Goal: Task Accomplishment & Management: Manage account settings

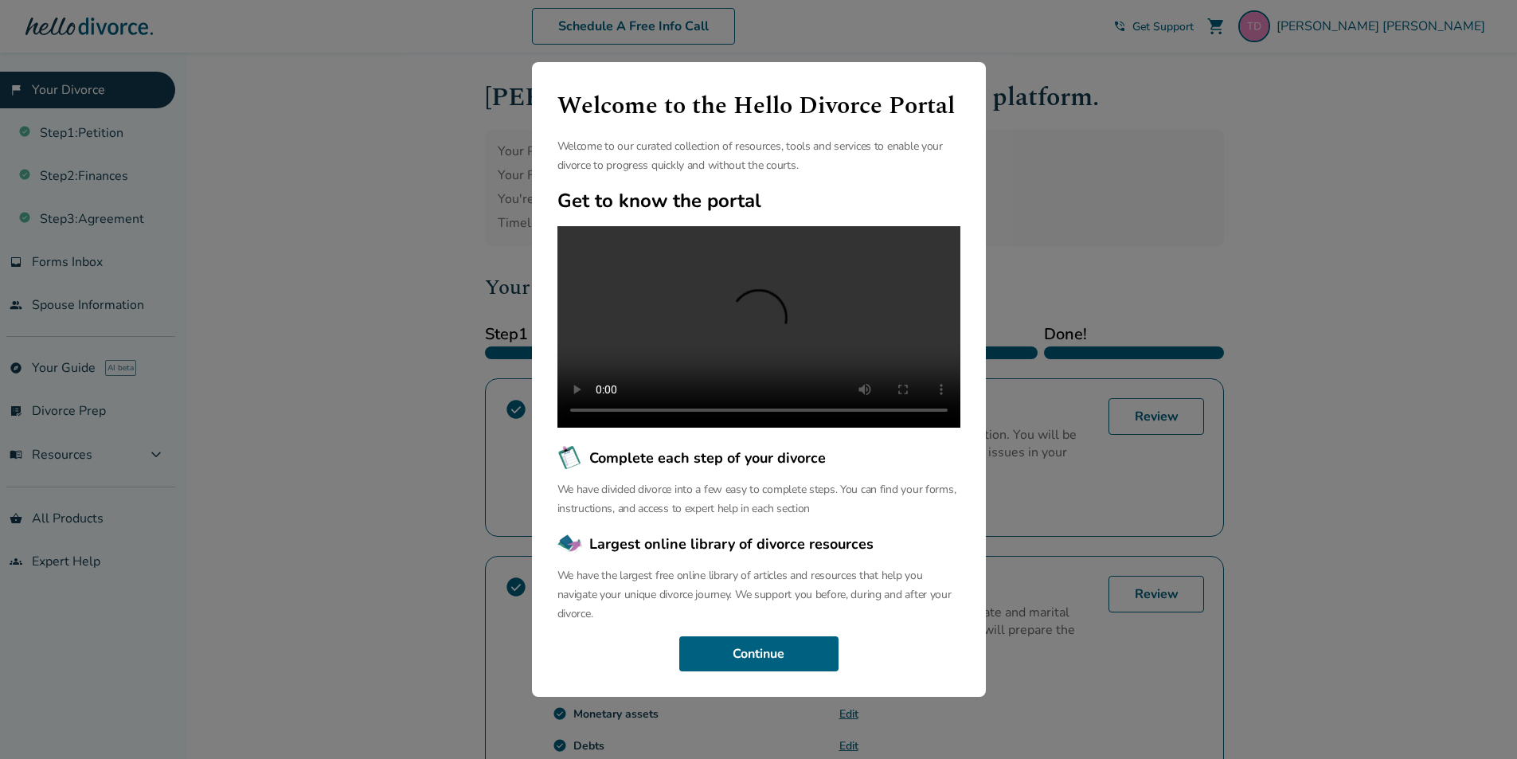
drag, startPoint x: 227, startPoint y: 303, endPoint x: 247, endPoint y: 307, distance: 20.5
click at [228, 303] on div "Welcome to the Hello Divorce Portal Welcome to our curated collection of resour…" at bounding box center [758, 379] width 1517 height 759
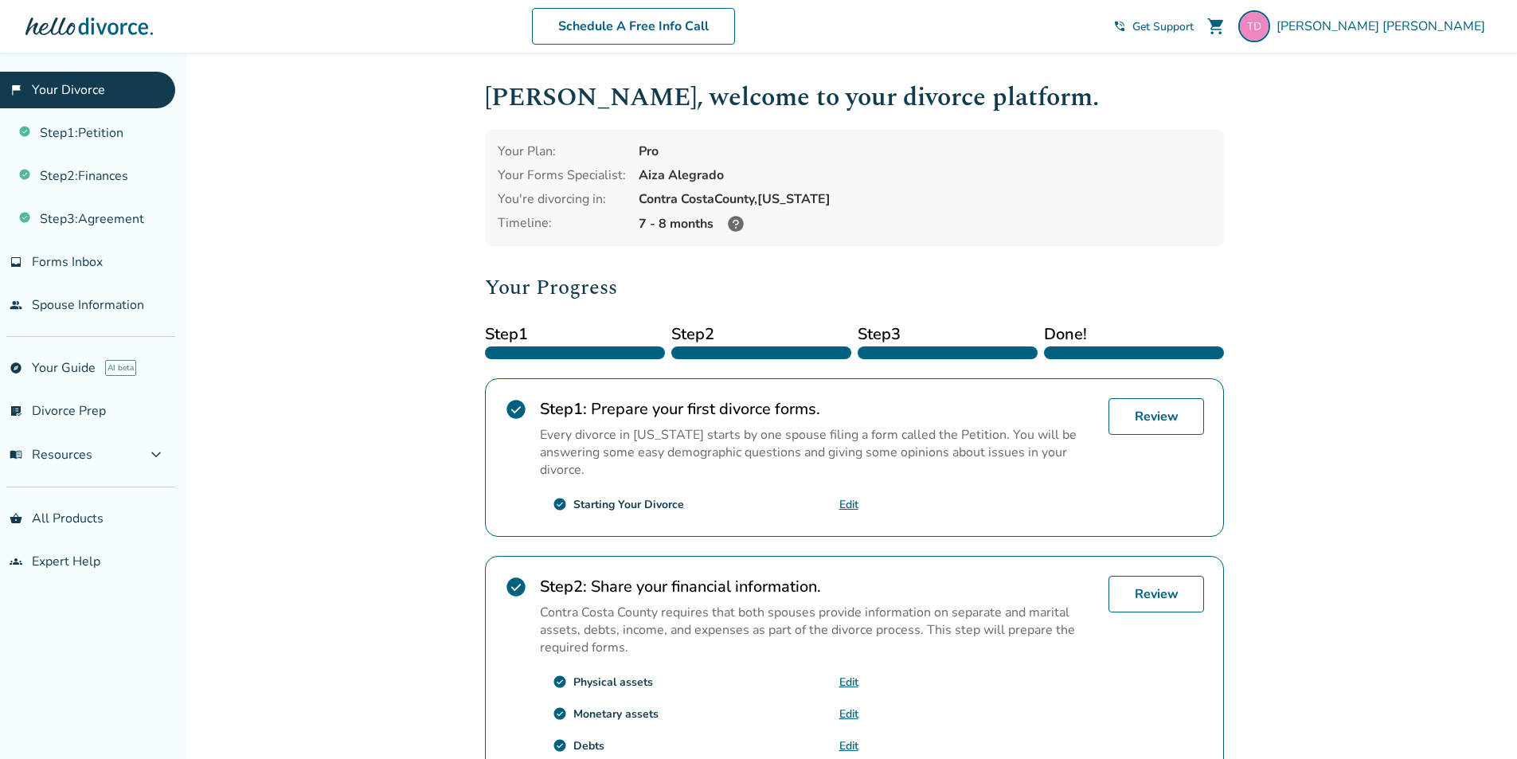
click at [893, 353] on div at bounding box center [948, 352] width 180 height 13
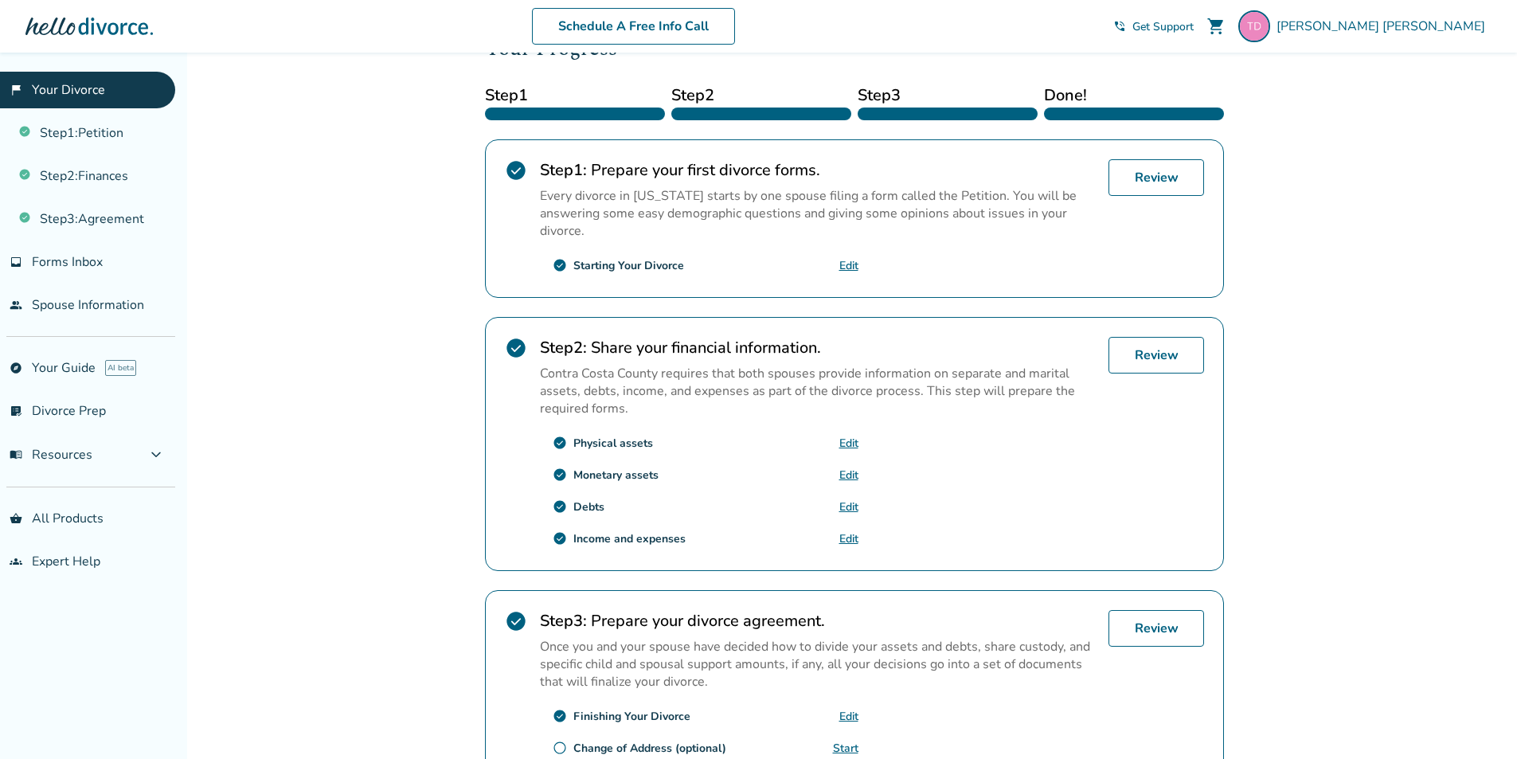
scroll to position [397, 0]
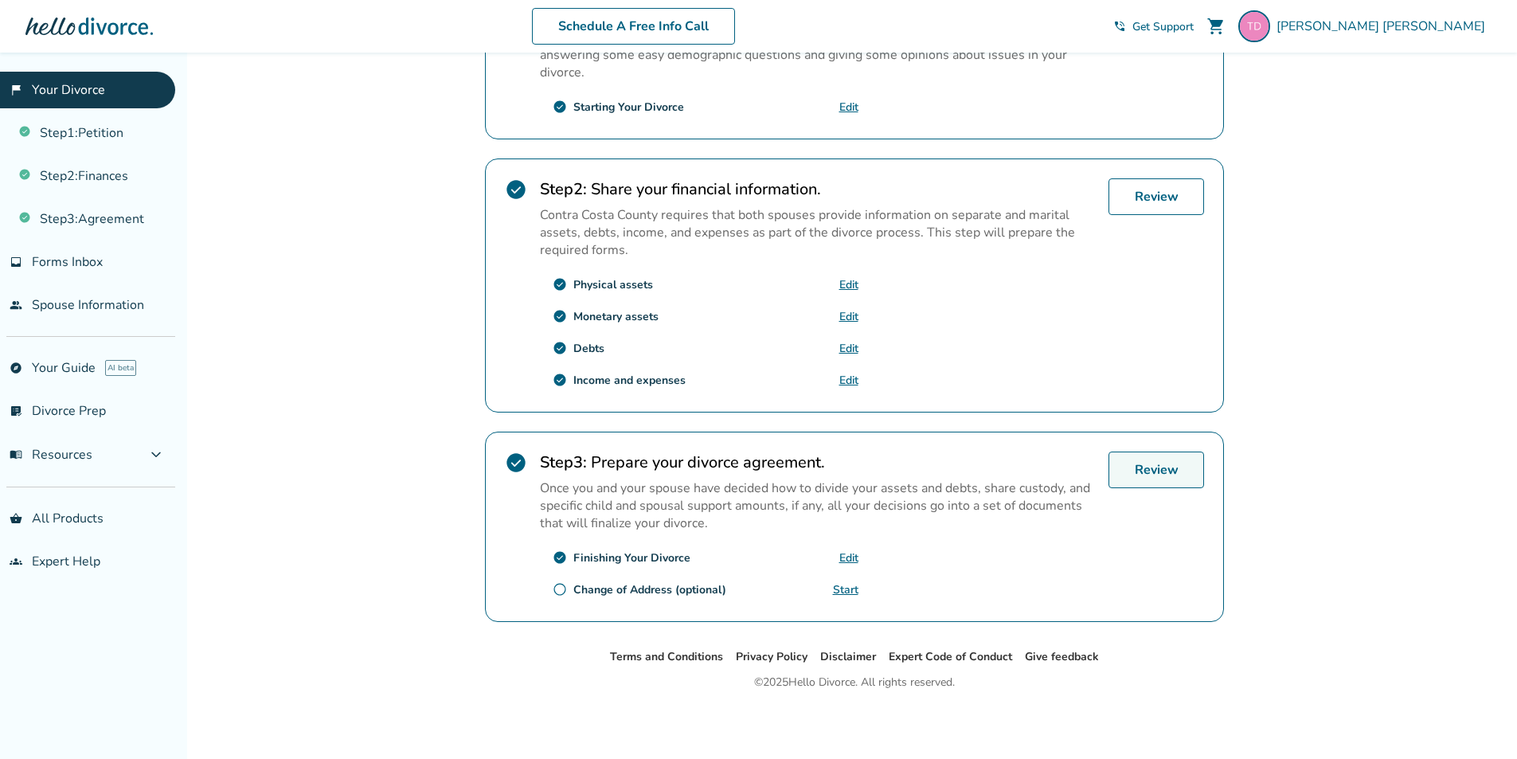
click at [1164, 475] on link "Review" at bounding box center [1156, 469] width 96 height 37
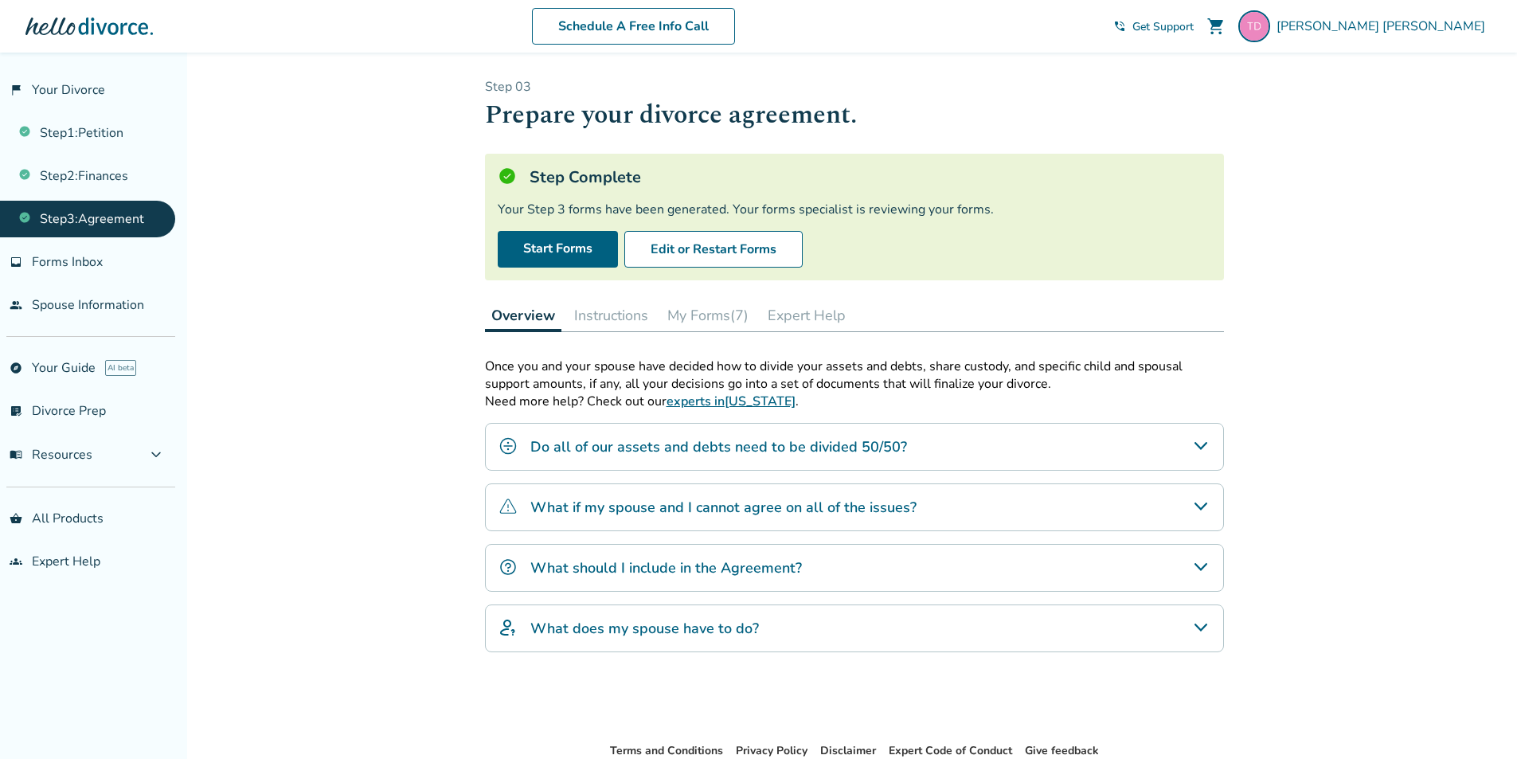
click at [697, 317] on button "My Forms (7)" at bounding box center [708, 315] width 94 height 32
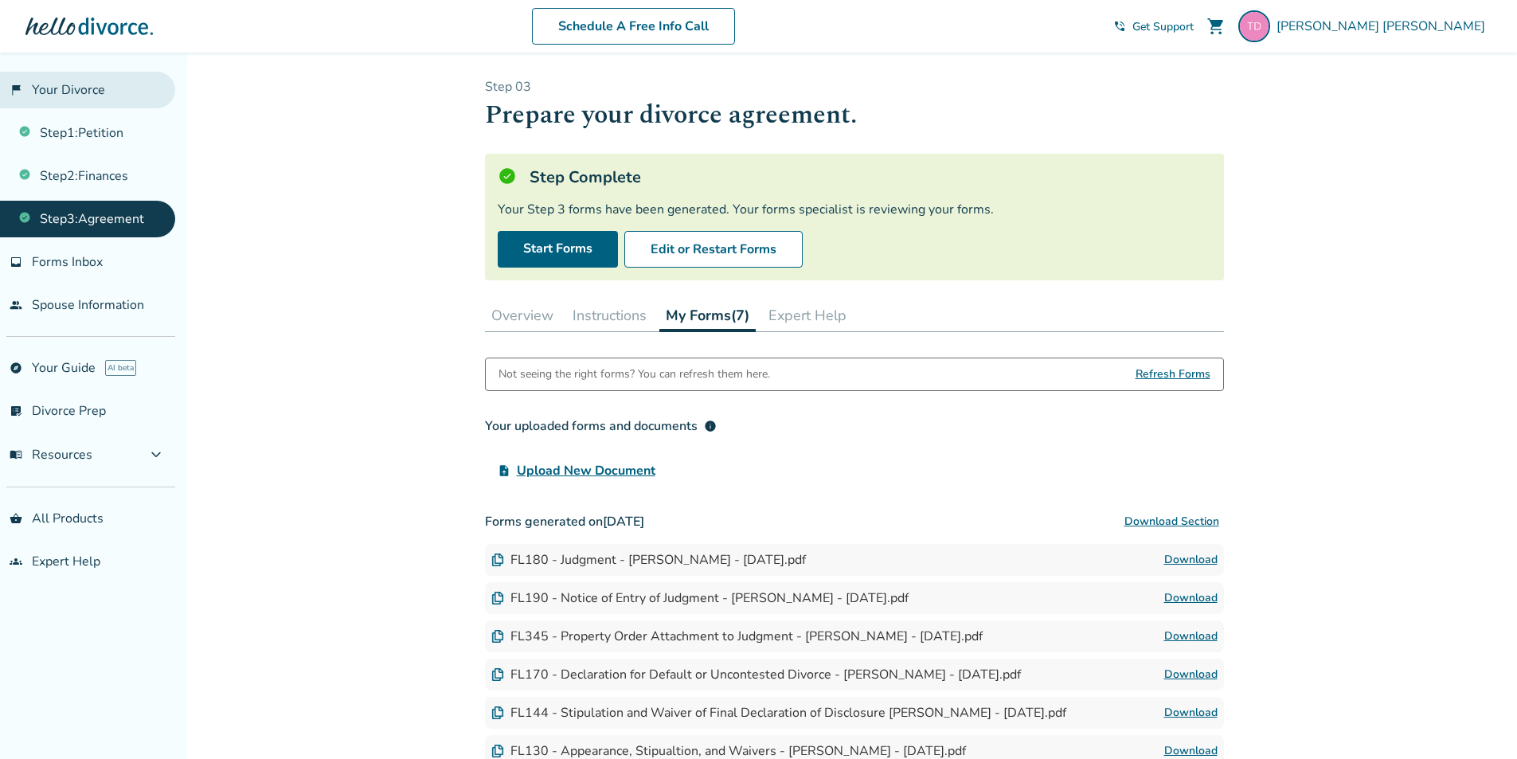
click at [62, 89] on link "flag_2 Your Divorce" at bounding box center [87, 90] width 175 height 37
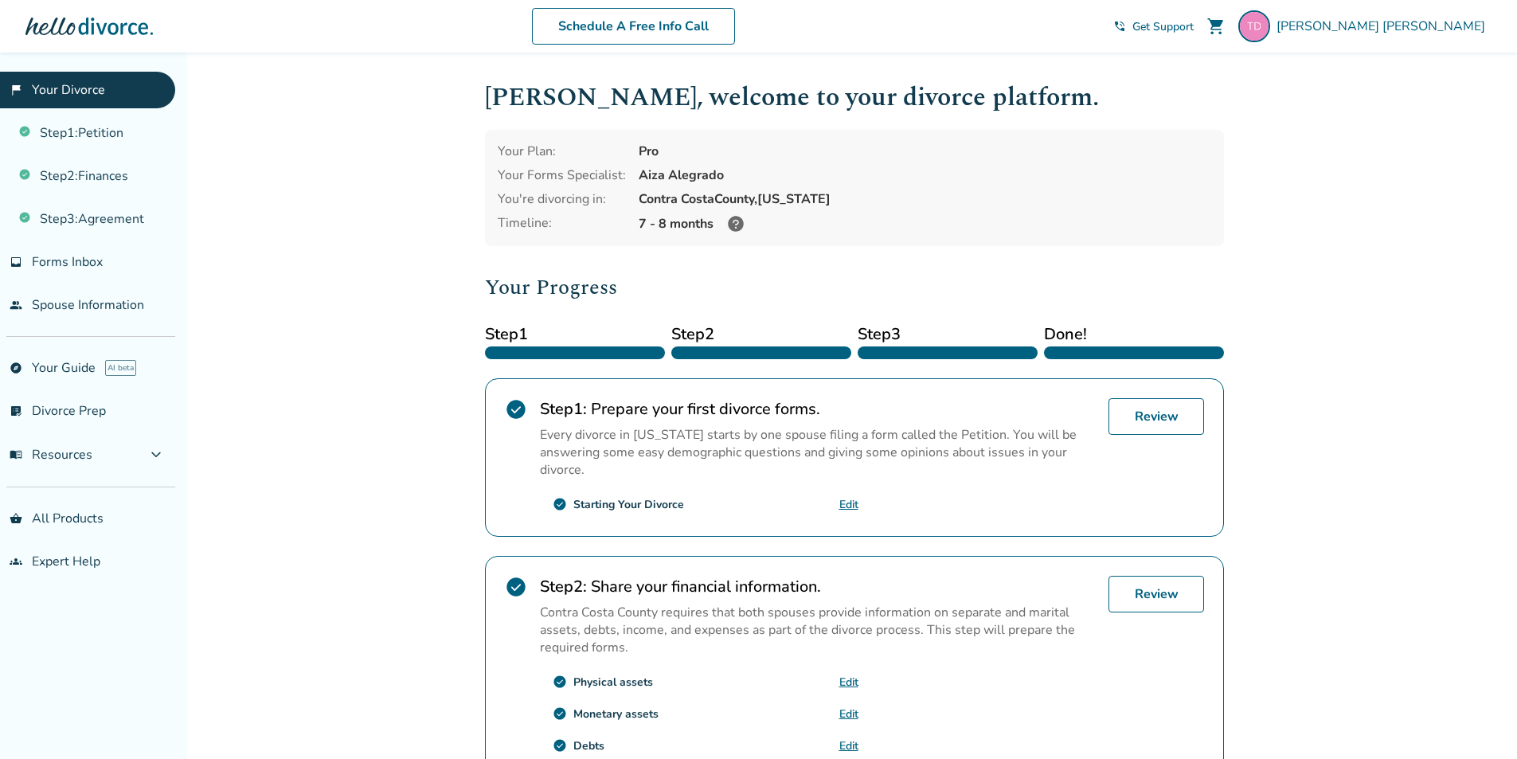
click at [1352, 330] on div "Added to cart Taylor , welcome to your divorce platform. Your Plan: Pro Your Fo…" at bounding box center [758, 605] width 1517 height 1104
click at [729, 221] on icon at bounding box center [736, 224] width 16 height 16
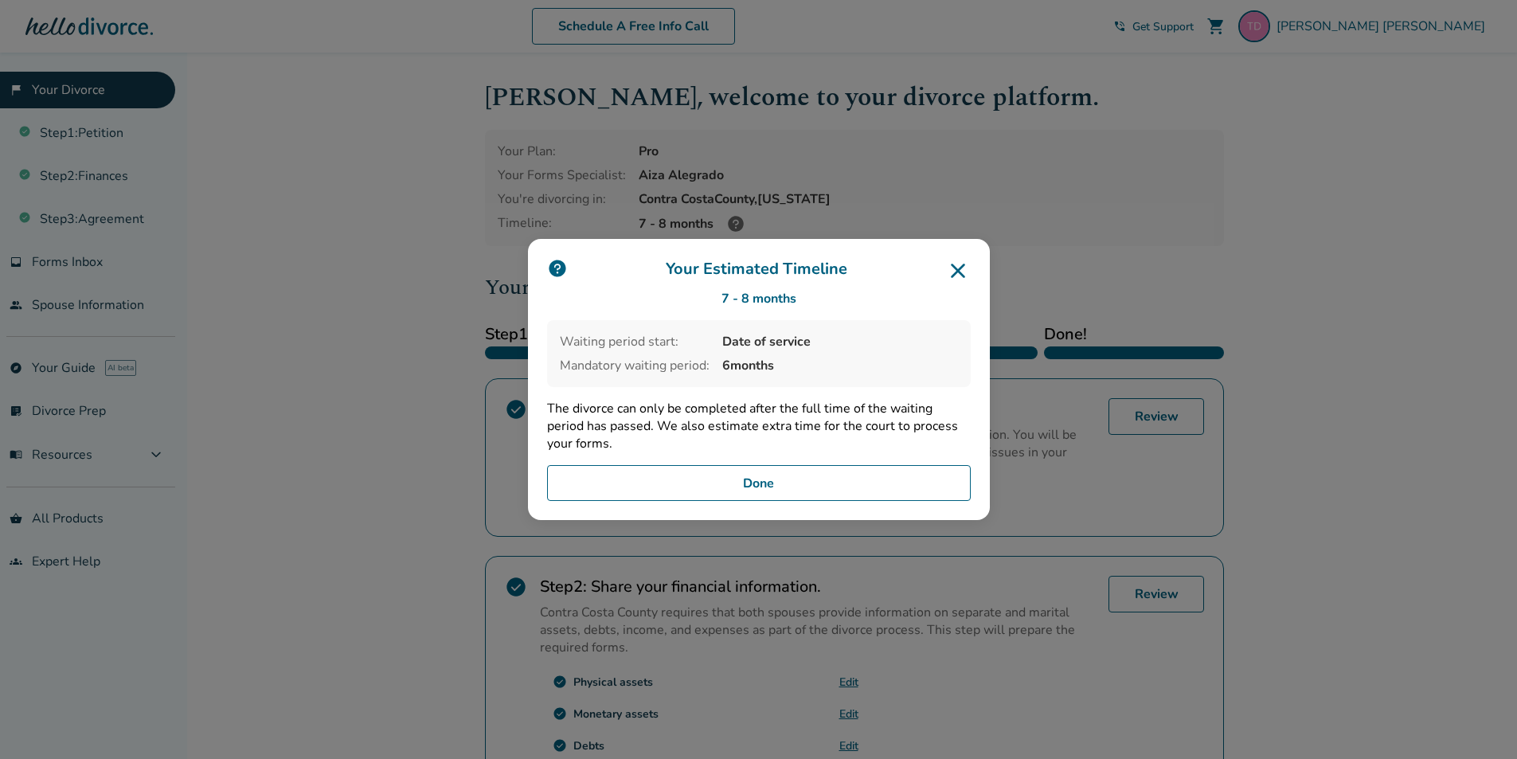
scroll to position [318, 0]
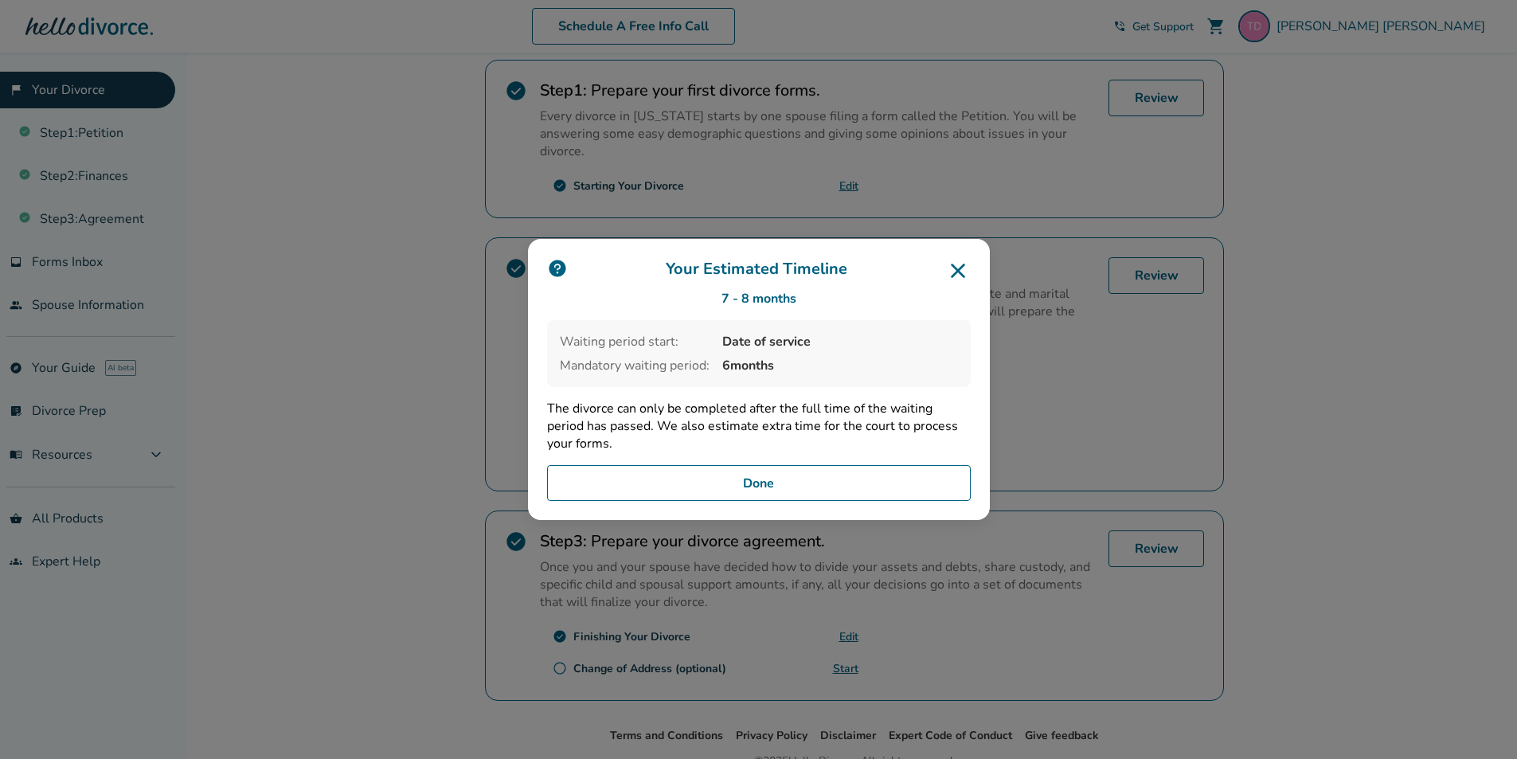
click at [752, 483] on button "Done" at bounding box center [759, 483] width 424 height 37
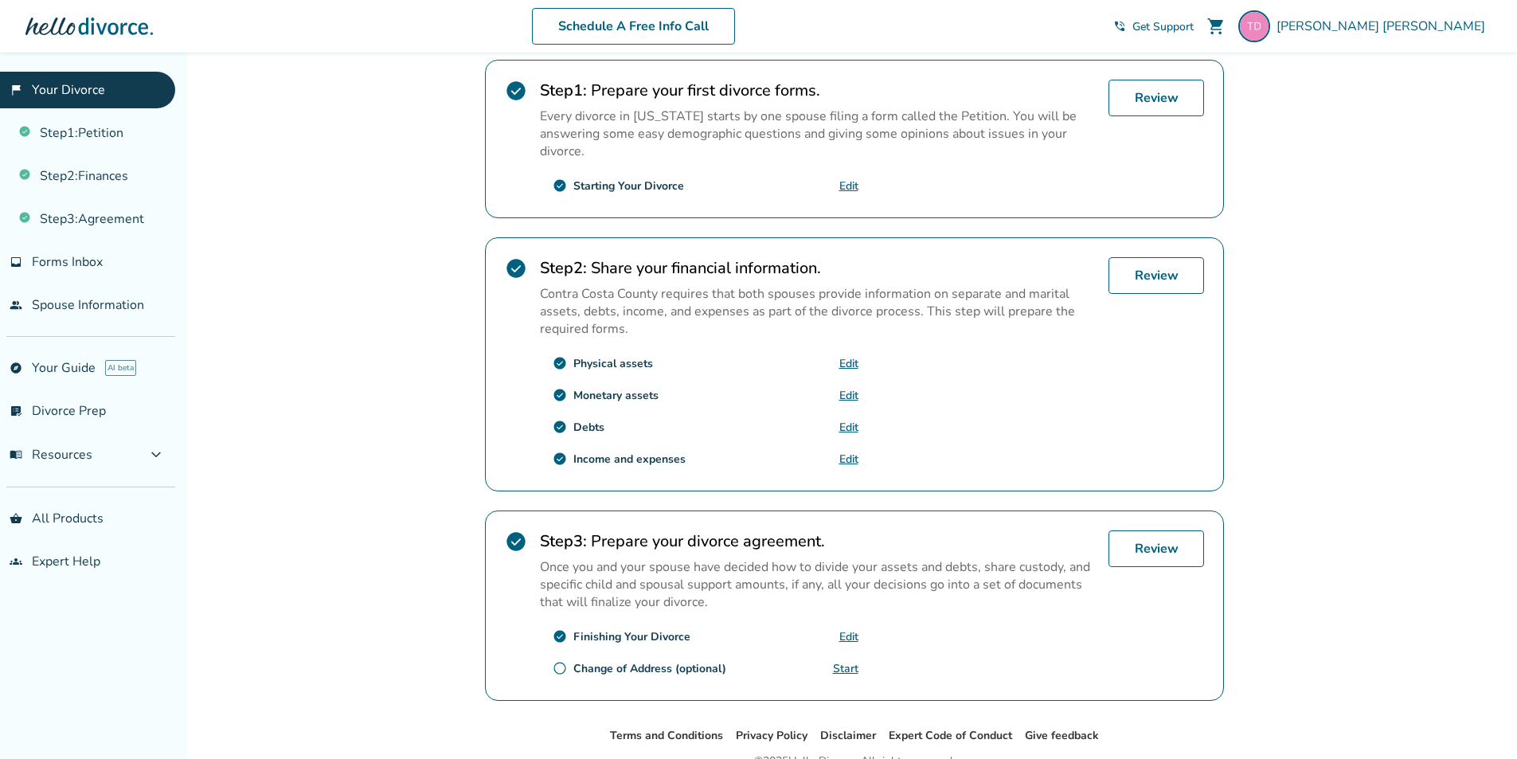
click at [1322, 422] on div "Added to cart Taylor , welcome to your divorce platform. Your Plan: Pro Your Fo…" at bounding box center [758, 286] width 1517 height 1104
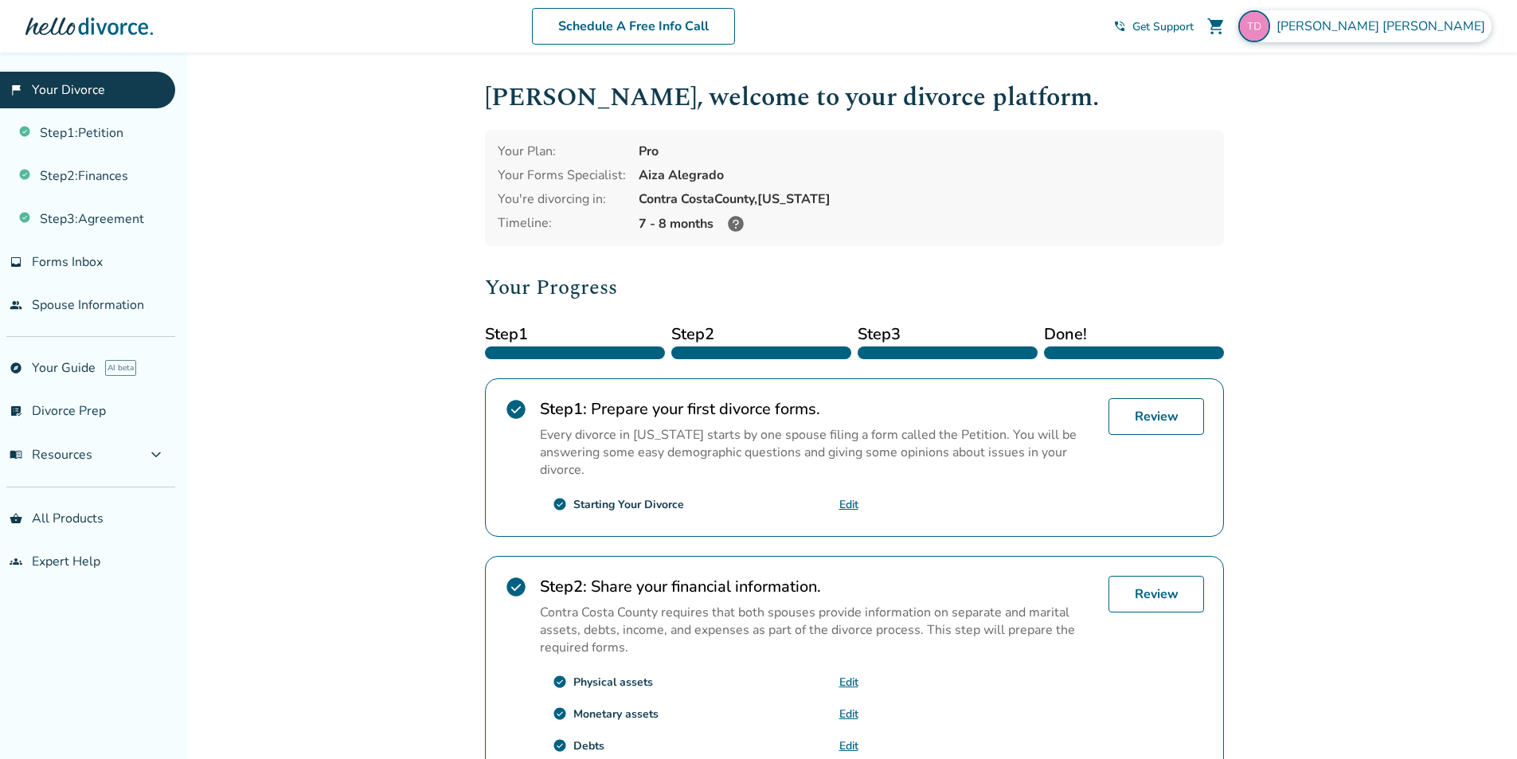
click at [1270, 19] on img at bounding box center [1254, 26] width 32 height 32
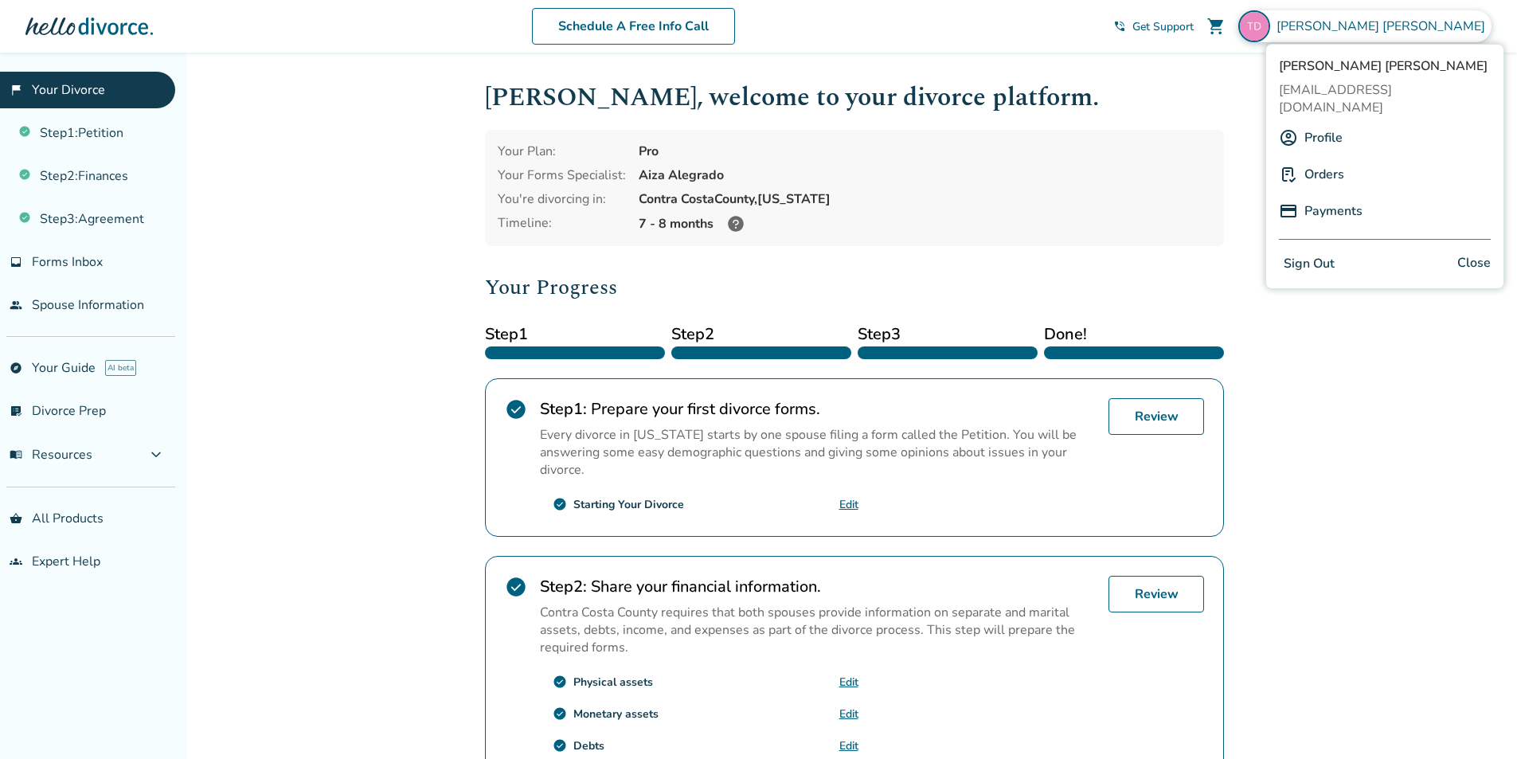
click at [1327, 123] on link "Profile" at bounding box center [1323, 138] width 38 height 30
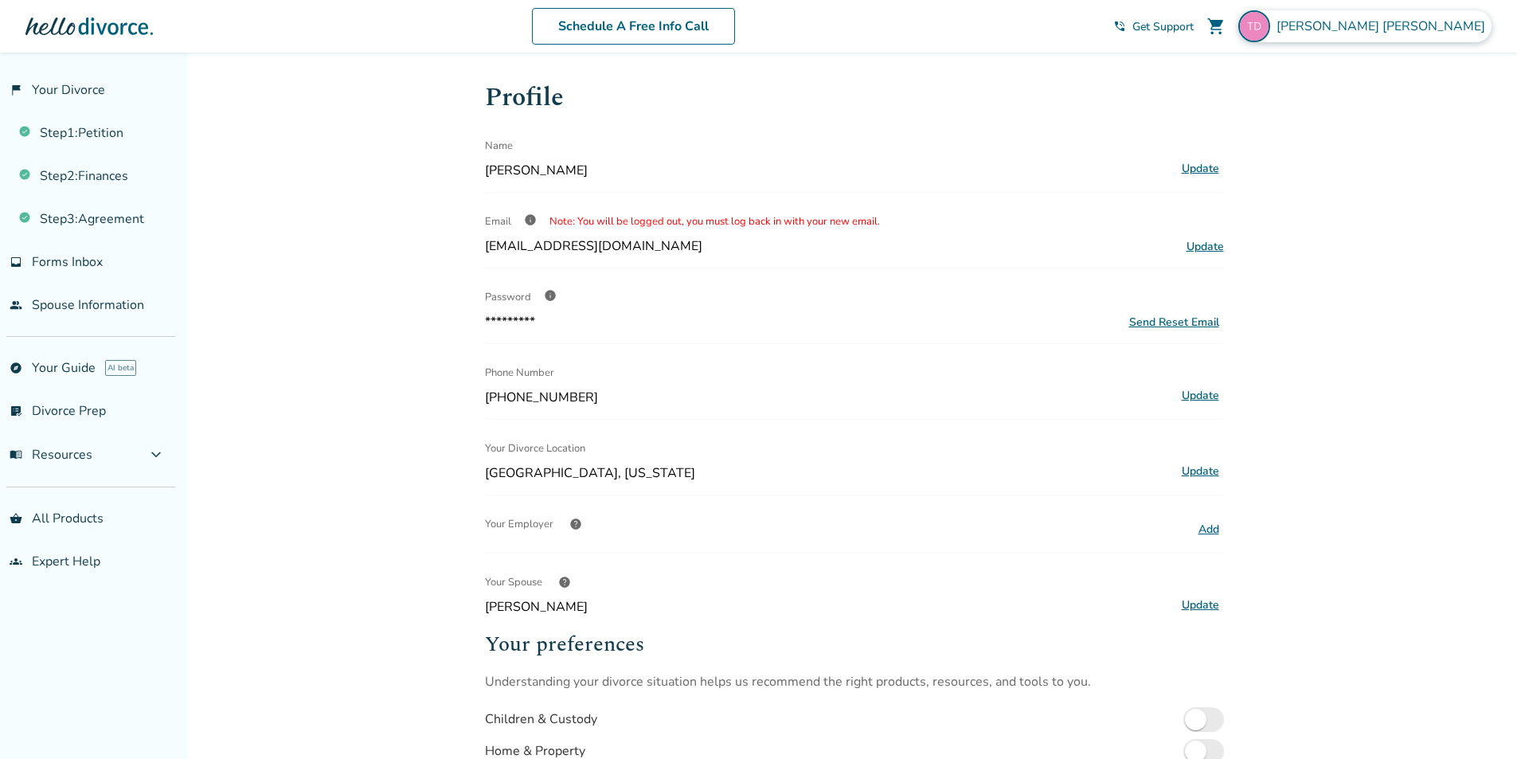
click at [1445, 19] on span "Taylor Dominguez DeGennaro" at bounding box center [1383, 27] width 215 height 18
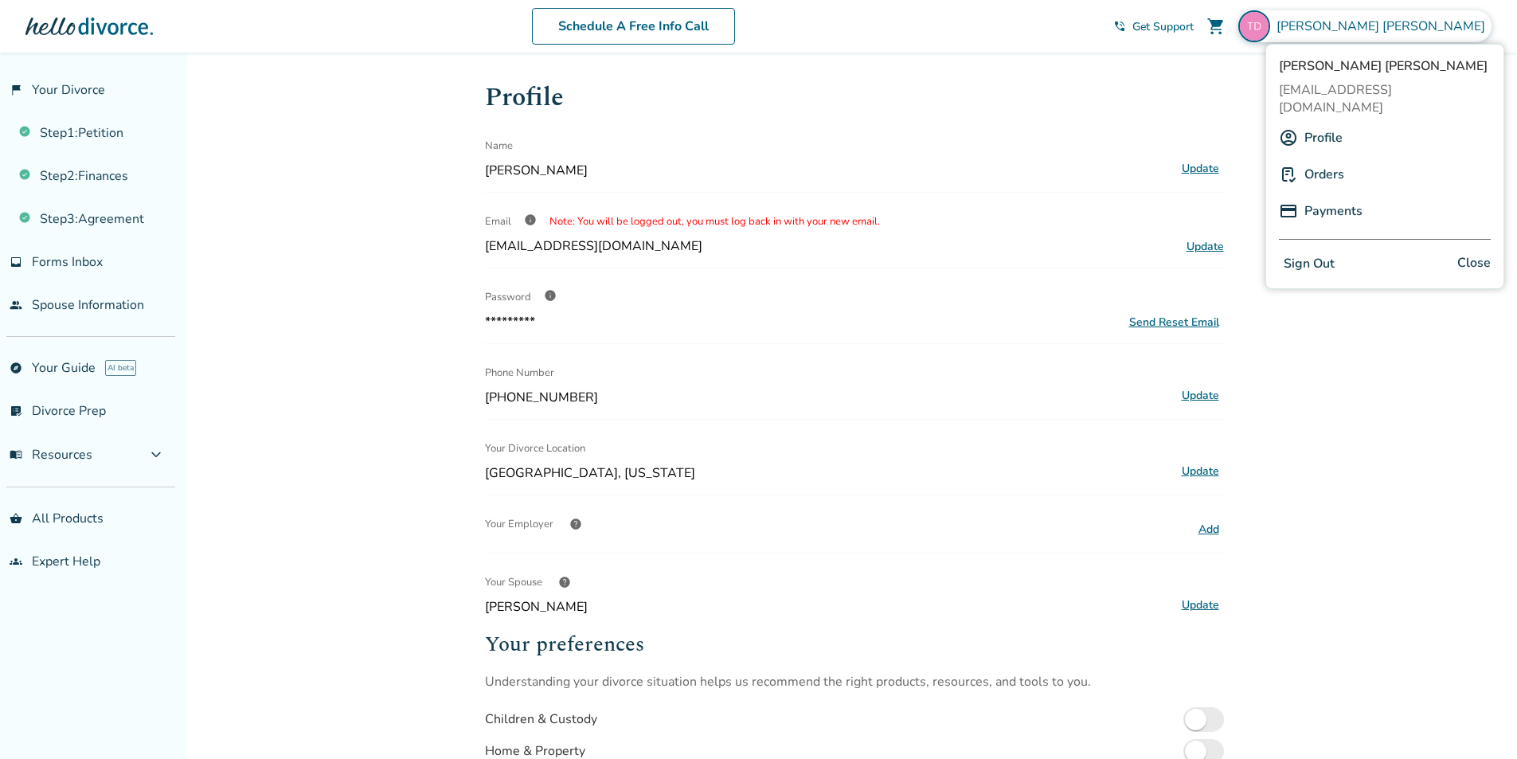
click at [1307, 252] on button "Sign Out" at bounding box center [1309, 263] width 61 height 23
